Goal: Transaction & Acquisition: Purchase product/service

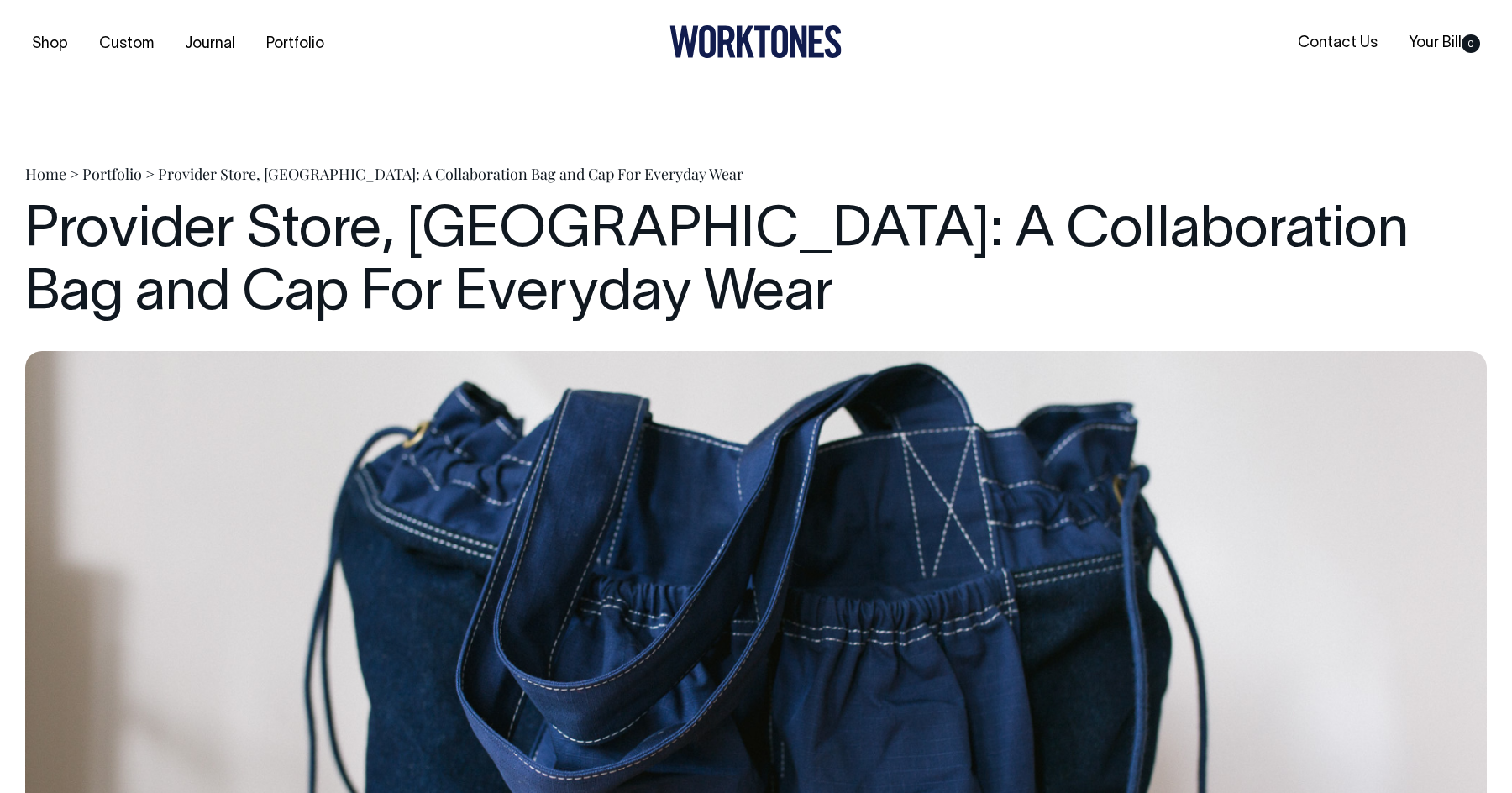
scroll to position [3724, 0]
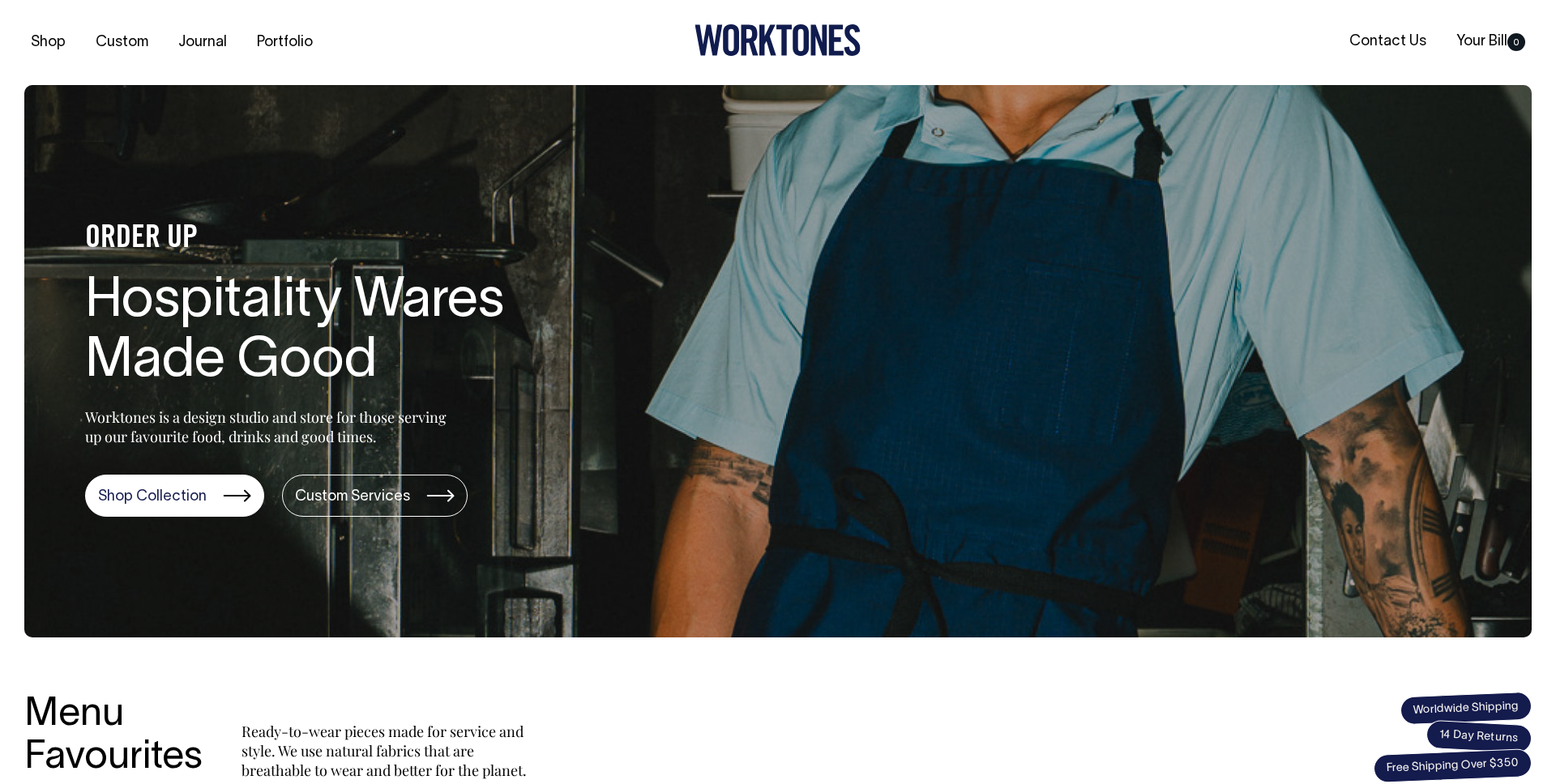
click at [266, 35] on link "Portfolio" at bounding box center [285, 42] width 69 height 27
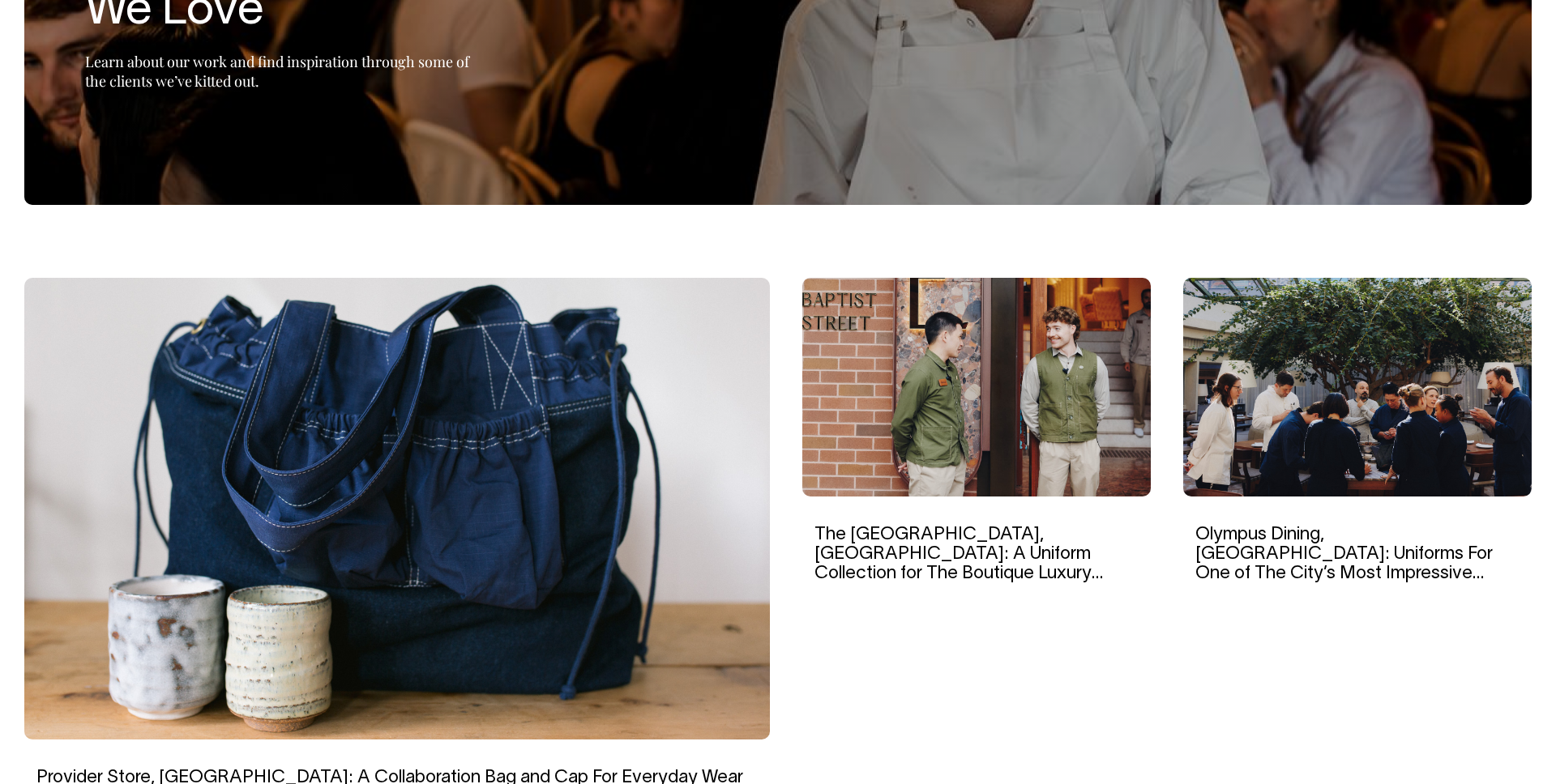
click at [481, 366] on img at bounding box center [397, 509] width 746 height 461
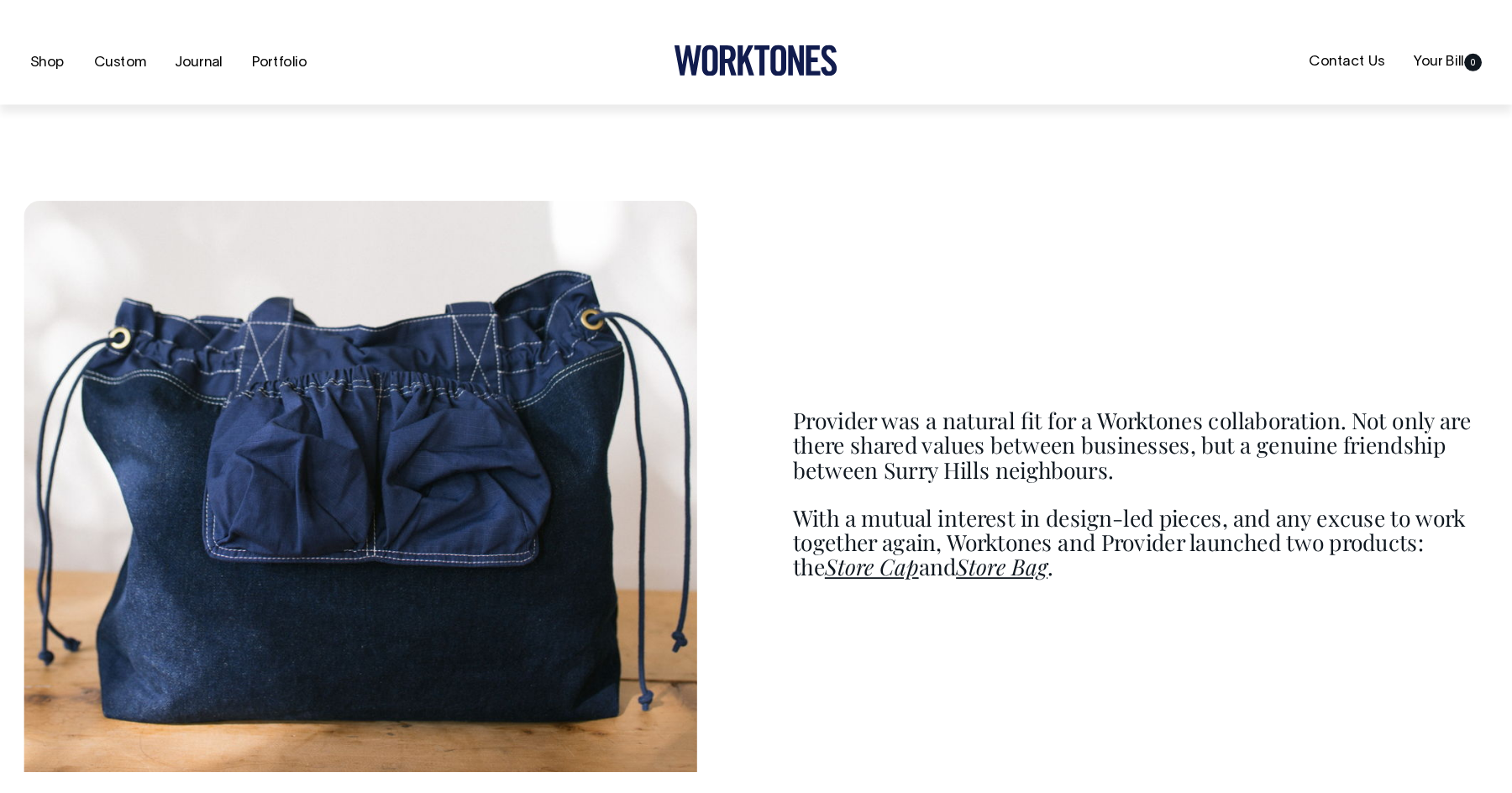
scroll to position [1900, 0]
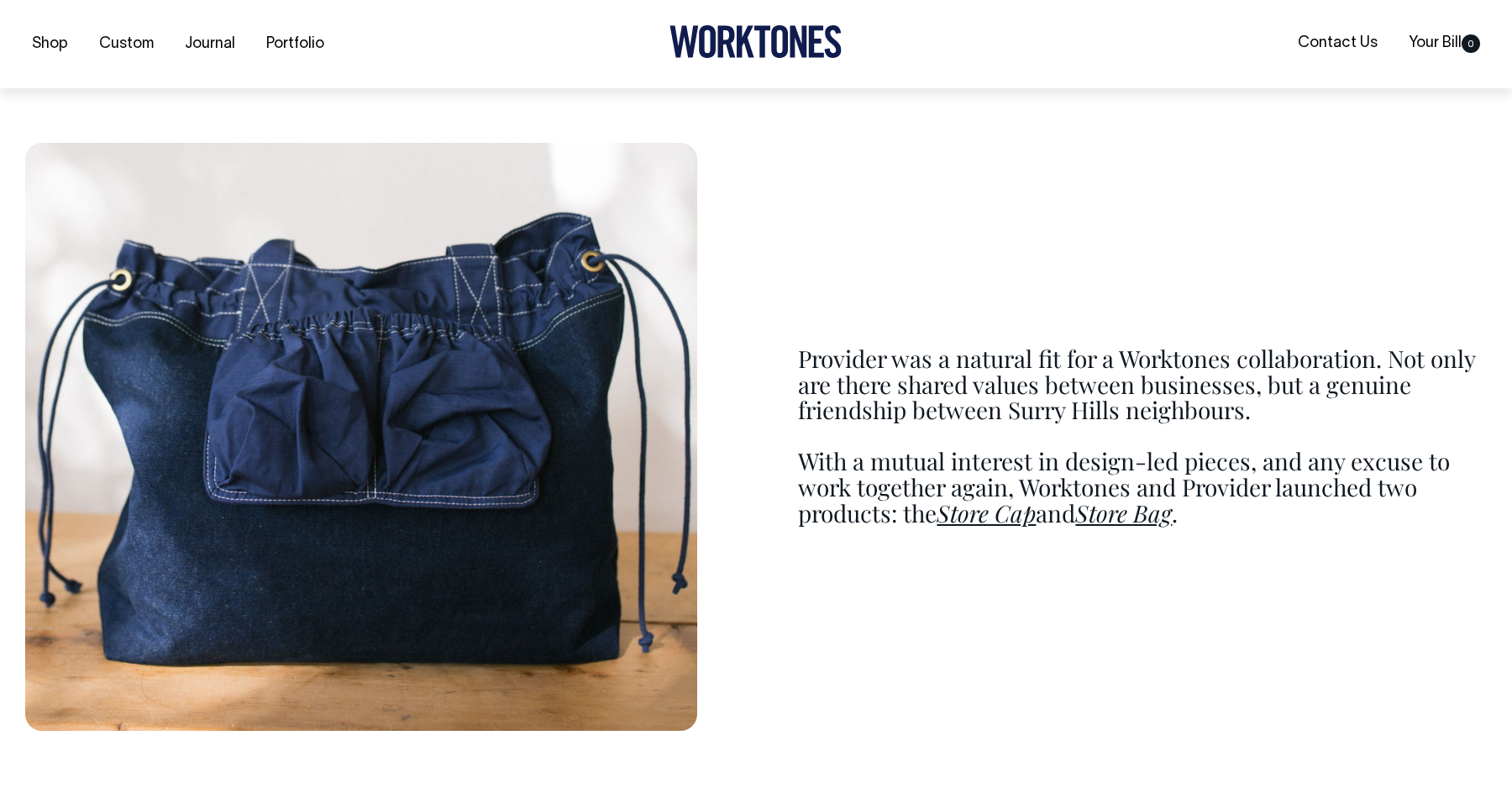
click at [1111, 366] on p "Provider was a natural fit for a Worktones collaboration. Not only are there sh…" at bounding box center [1143, 384] width 689 height 77
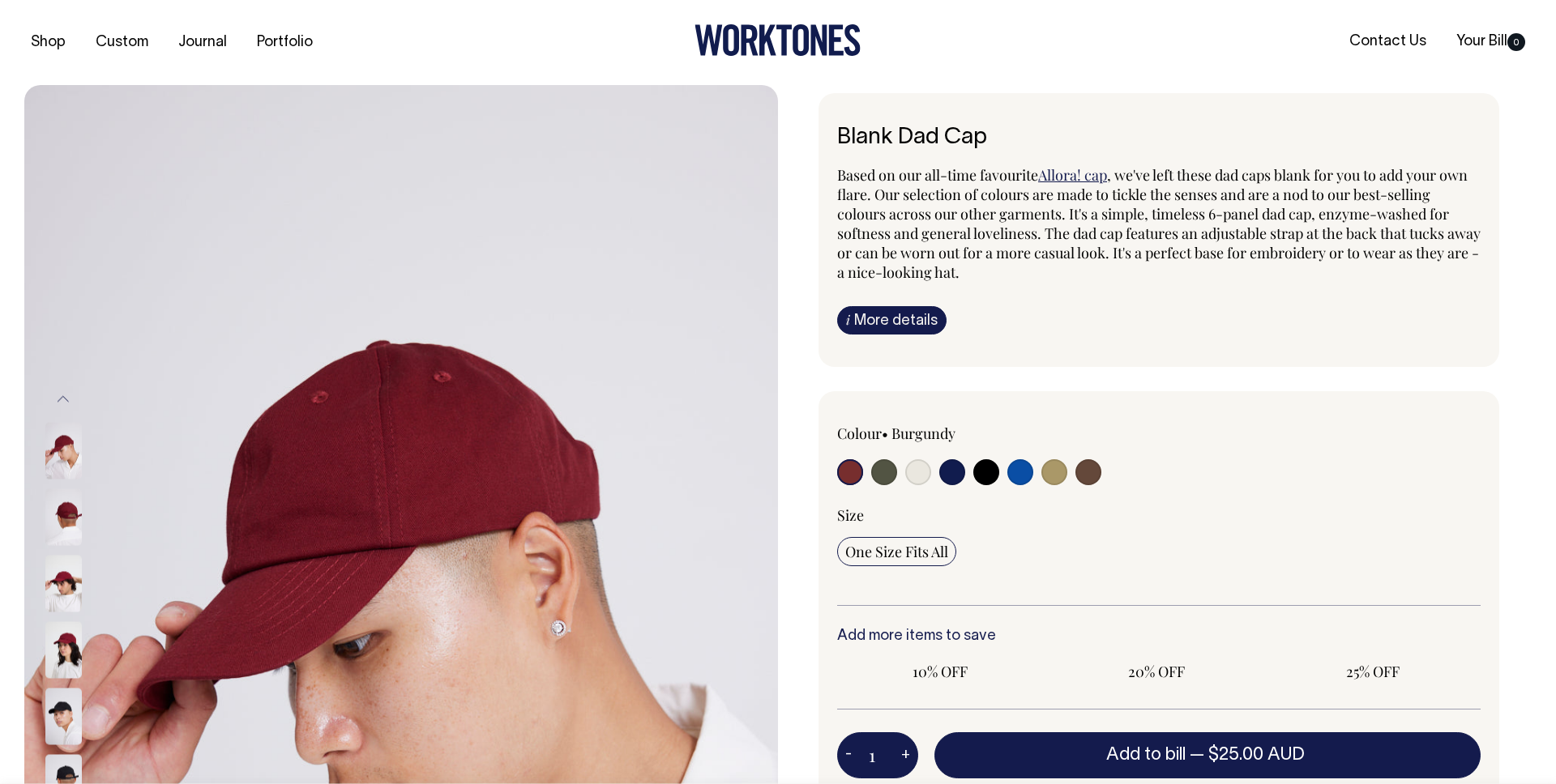
radio input "true"
select select "Washed Khaki"
